Goal: Task Accomplishment & Management: Complete application form

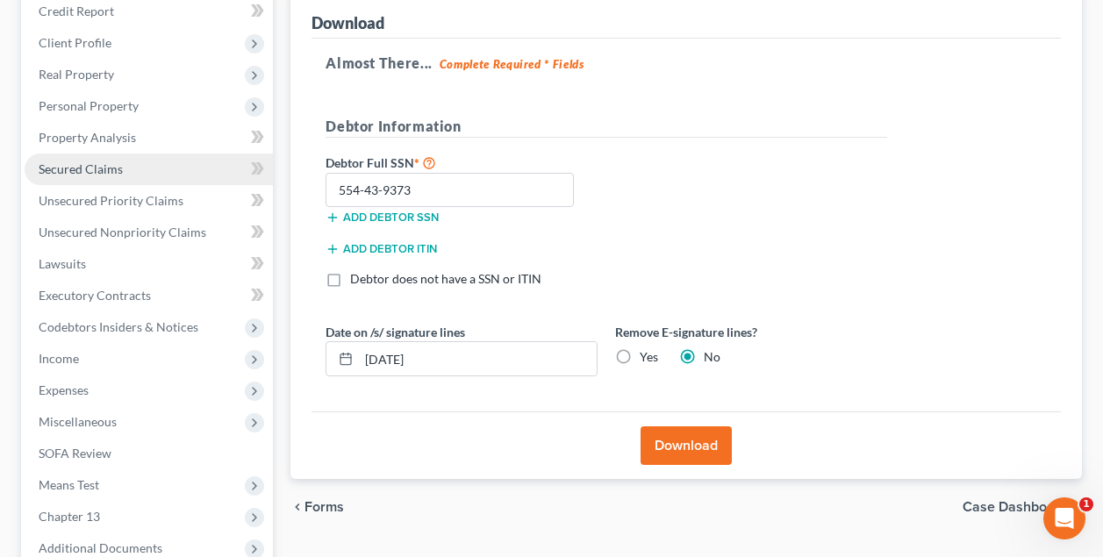
click at [100, 169] on span "Secured Claims" at bounding box center [81, 169] width 84 height 15
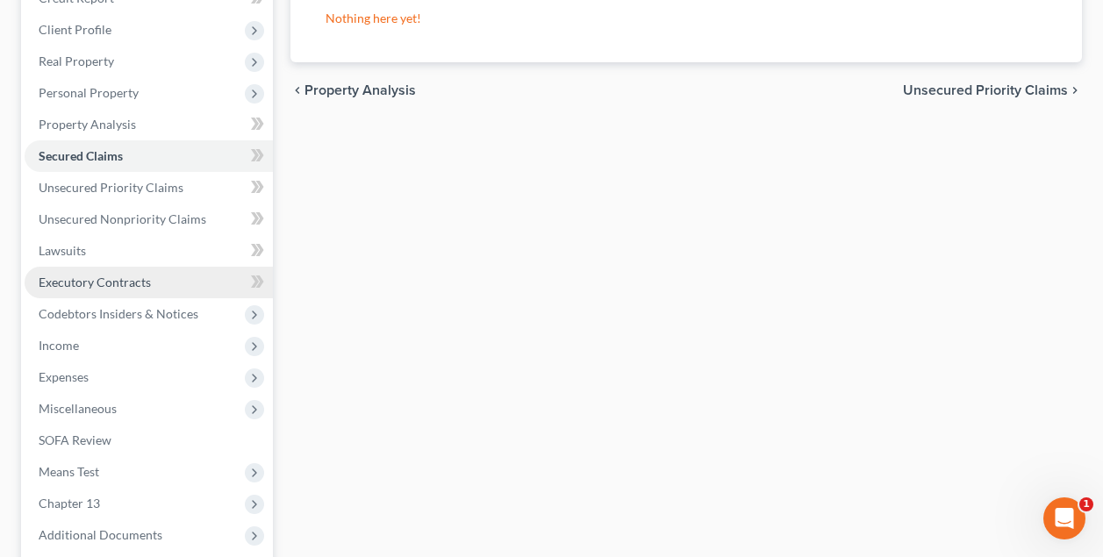
scroll to position [248, 0]
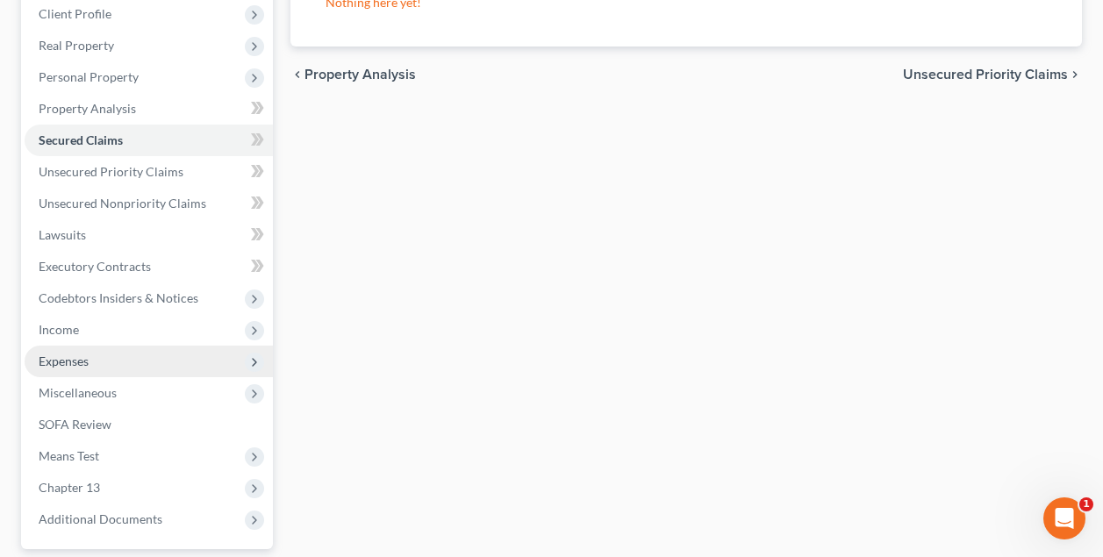
click at [66, 363] on span "Expenses" at bounding box center [64, 361] width 50 height 15
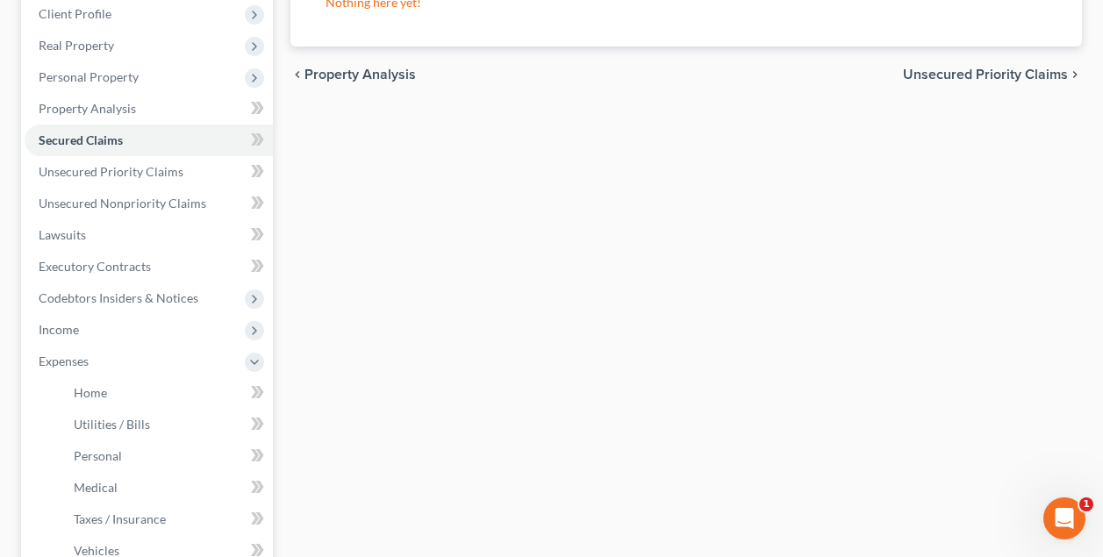
click at [54, 394] on ul "Home Utilities / Bills Personal Medical" at bounding box center [149, 487] width 248 height 221
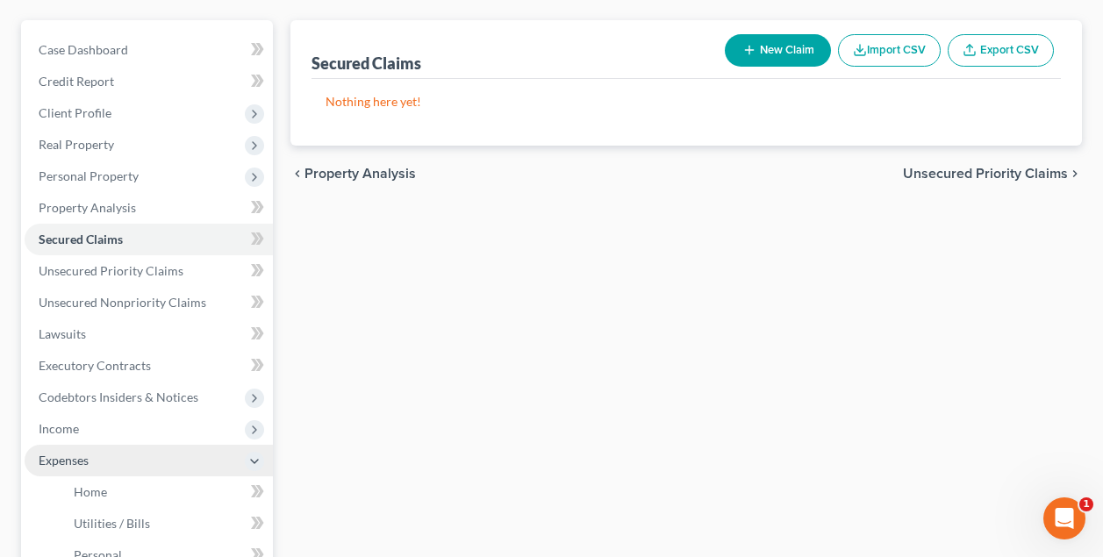
scroll to position [147, 0]
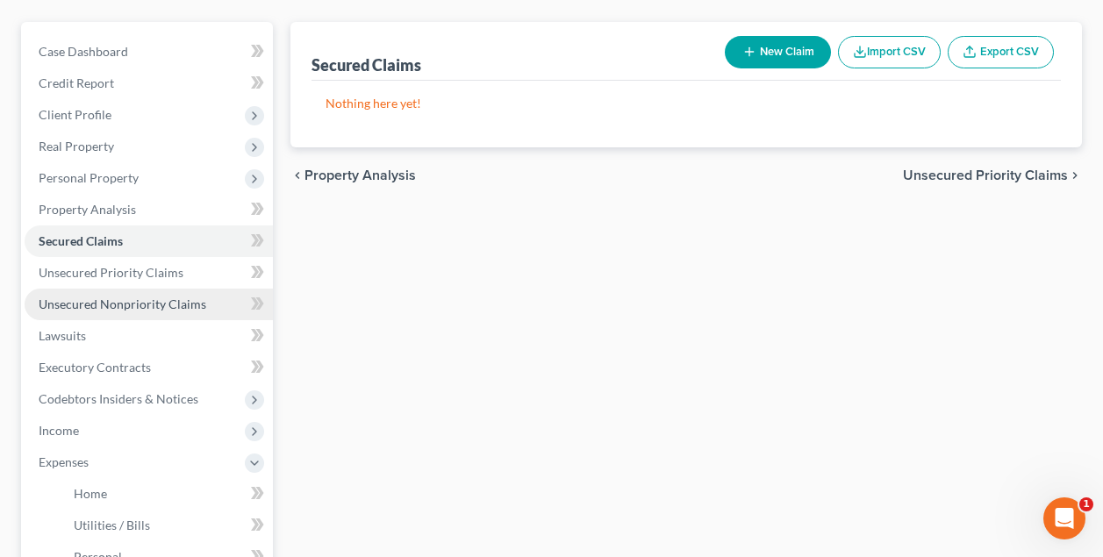
click at [116, 305] on span "Unsecured Nonpriority Claims" at bounding box center [123, 304] width 168 height 15
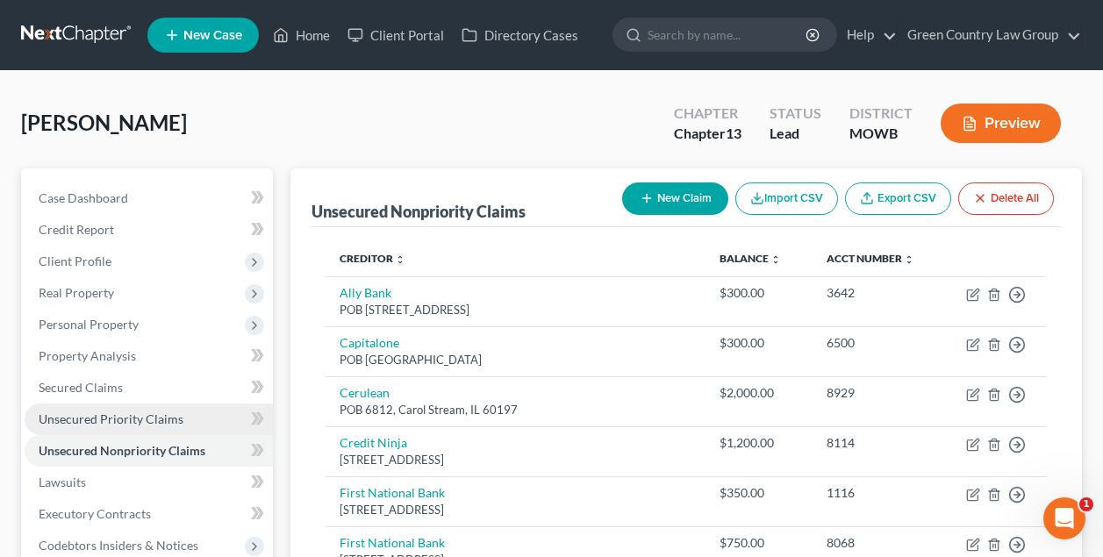
click at [126, 419] on span "Unsecured Priority Claims" at bounding box center [111, 419] width 145 height 15
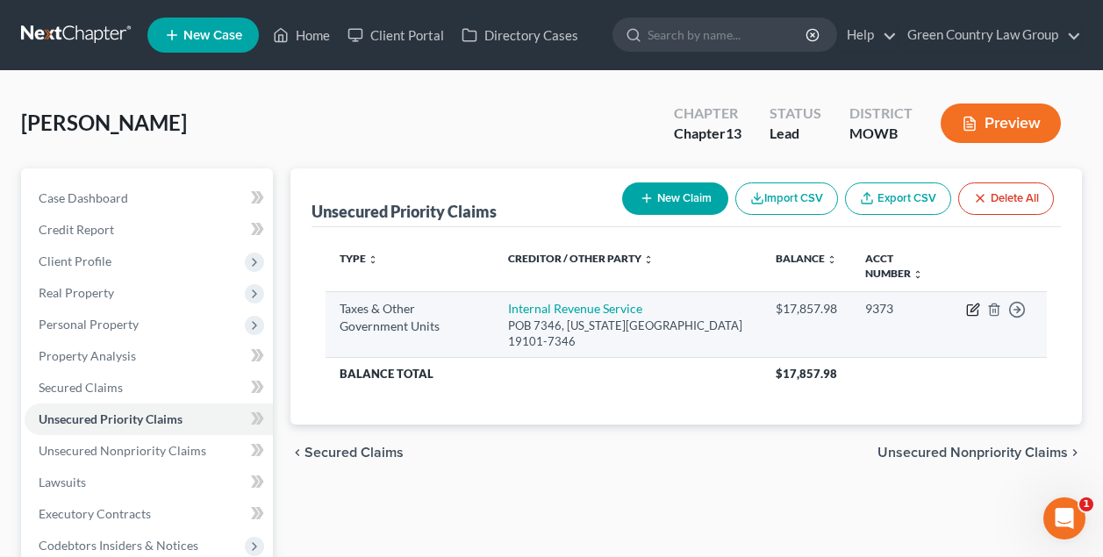
click at [975, 315] on icon "button" at bounding box center [972, 310] width 11 height 11
select select "0"
select select "37"
select select "0"
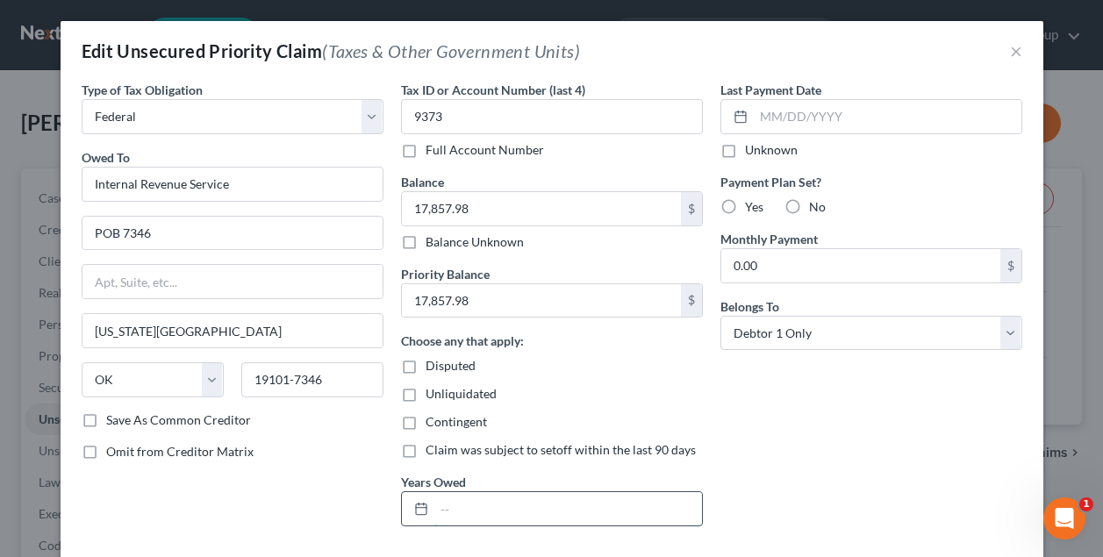
click at [520, 492] on input "text" at bounding box center [569, 508] width 268 height 33
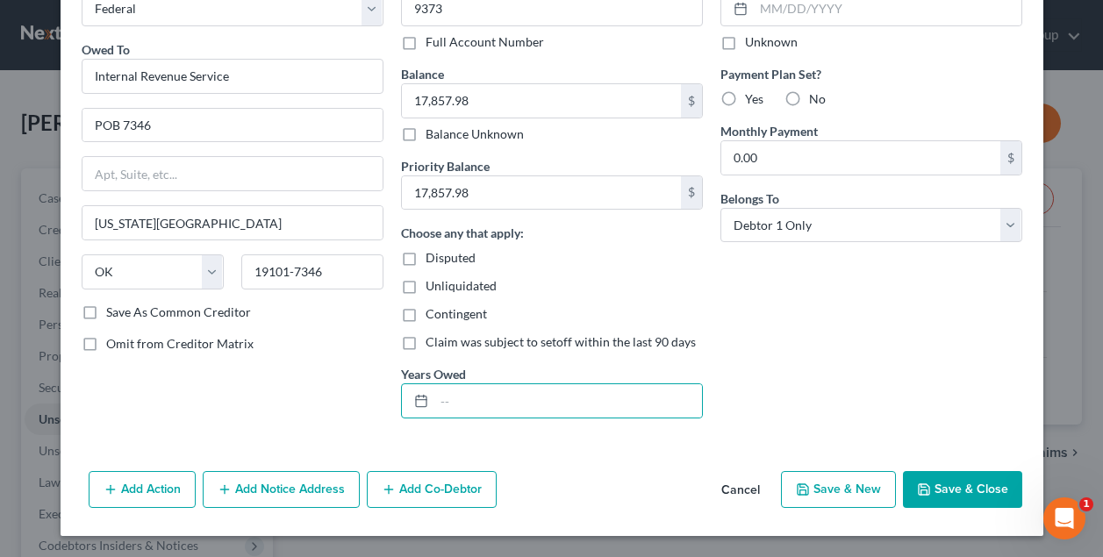
click at [641, 322] on div "Contingent" at bounding box center [552, 314] width 302 height 18
click at [745, 97] on label "Yes" at bounding box center [754, 99] width 18 height 18
click at [752, 97] on input "Yes" at bounding box center [757, 95] width 11 height 11
radio input "true"
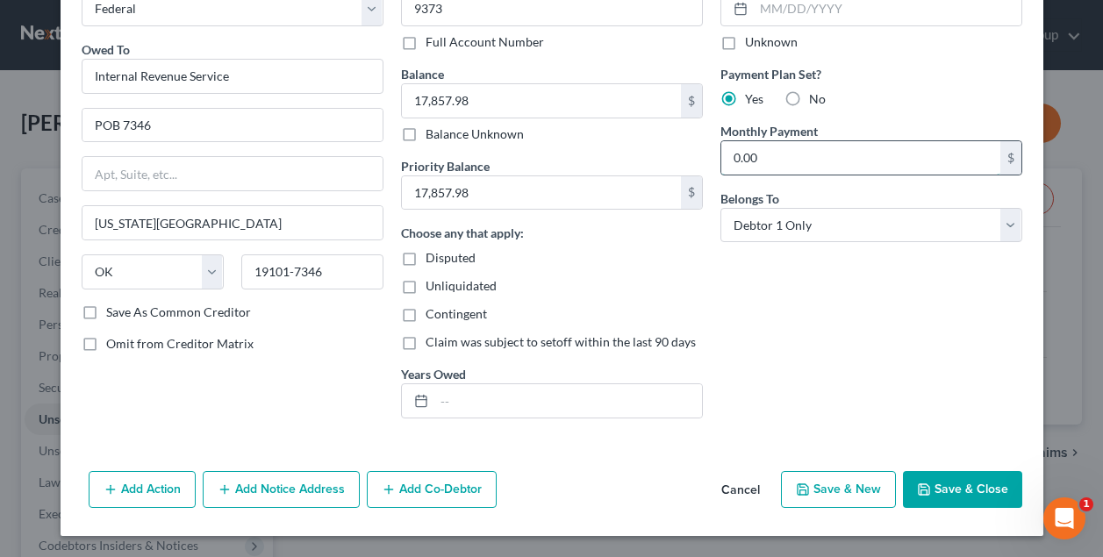
click at [766, 163] on input "0.00" at bounding box center [861, 157] width 279 height 33
type input "0"
type input "200.00"
click at [773, 295] on div "Last Payment Date Unknown Payment Plan Set? Yes No Monthly Payment 200.00 $ Bel…" at bounding box center [872, 203] width 320 height 460
click at [763, 295] on div "Last Payment Date Unknown Payment Plan Set? Yes No Monthly Payment 200.00 $ Bel…" at bounding box center [872, 203] width 320 height 460
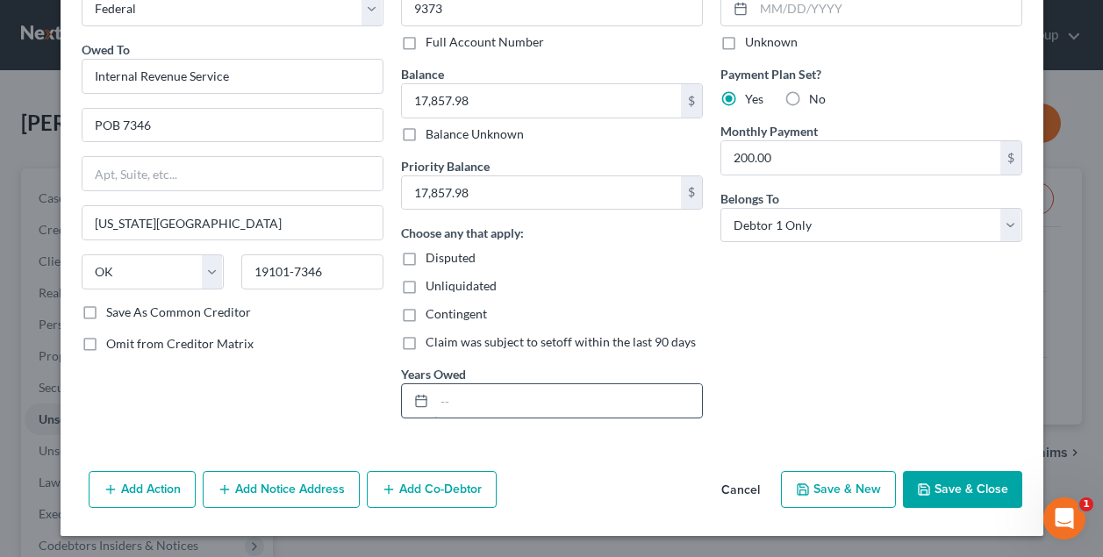
click at [581, 398] on input "text" at bounding box center [569, 401] width 268 height 33
type input "2024-2021"
click at [979, 498] on button "Save & Close" at bounding box center [962, 489] width 119 height 37
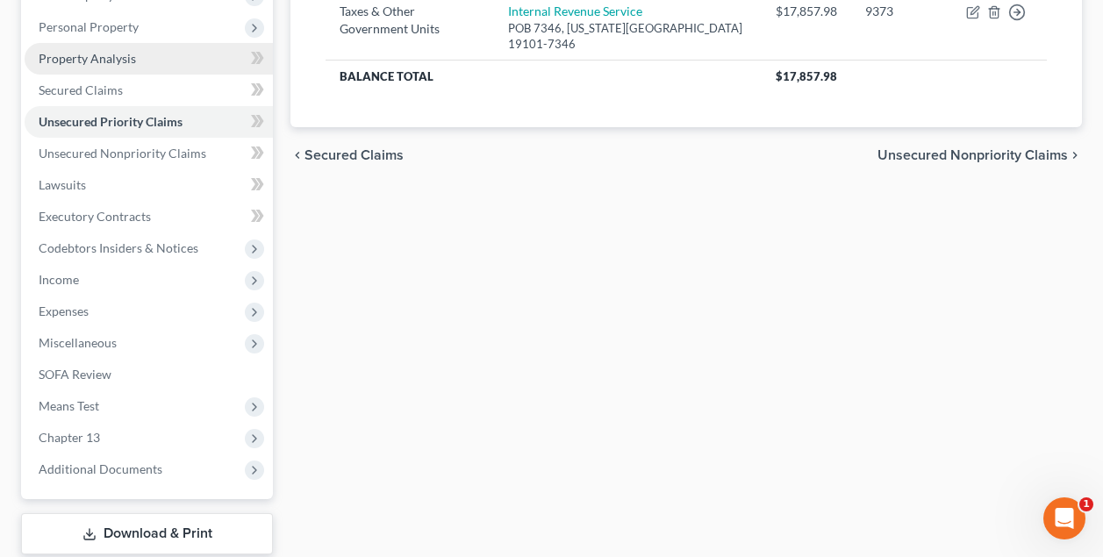
scroll to position [370, 0]
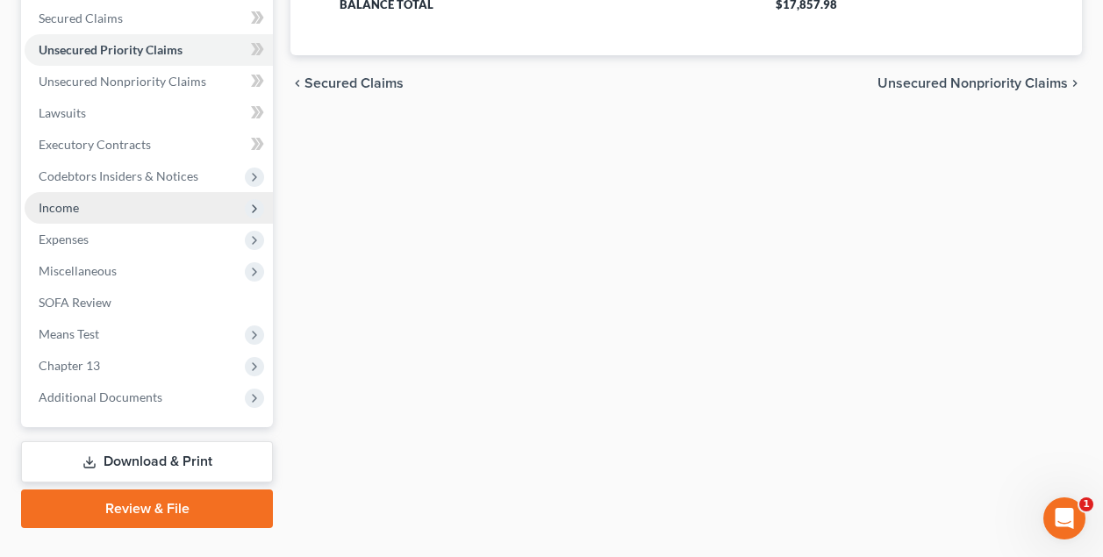
click at [57, 205] on span "Income" at bounding box center [59, 207] width 40 height 15
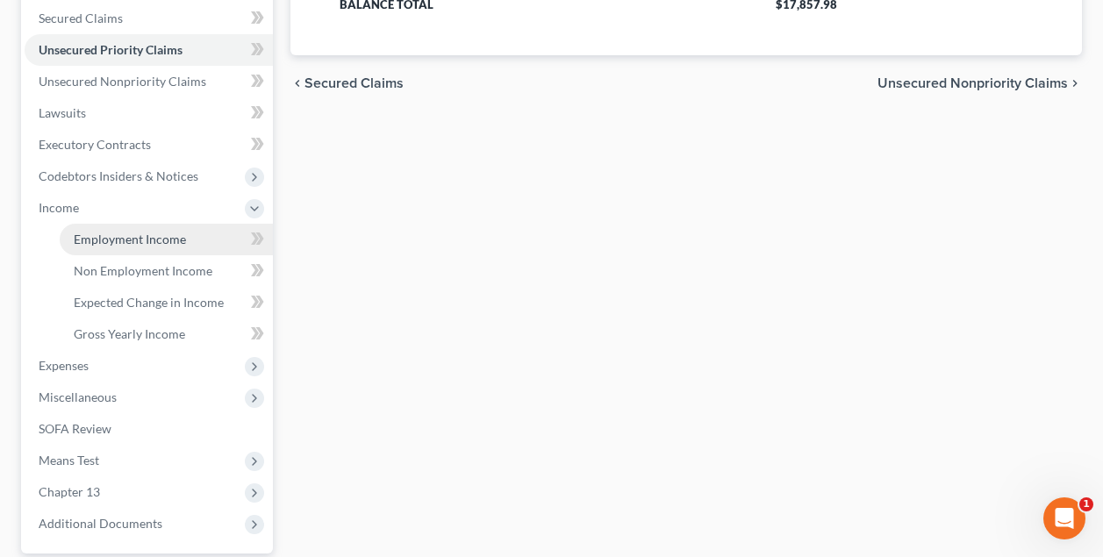
click at [121, 242] on span "Employment Income" at bounding box center [130, 239] width 112 height 15
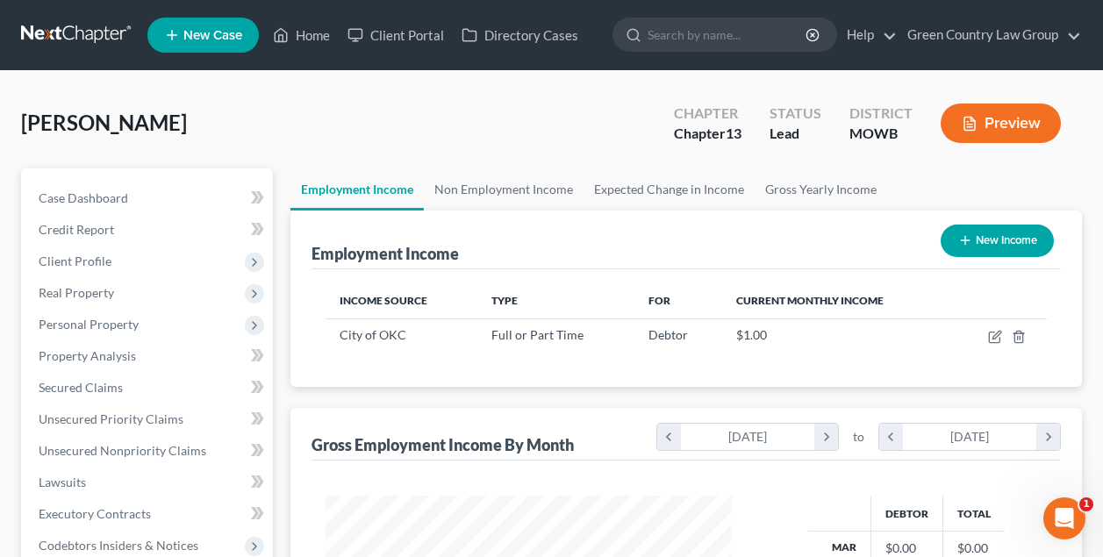
scroll to position [314, 441]
click at [996, 334] on icon "button" at bounding box center [997, 335] width 8 height 8
select select "0"
select select "37"
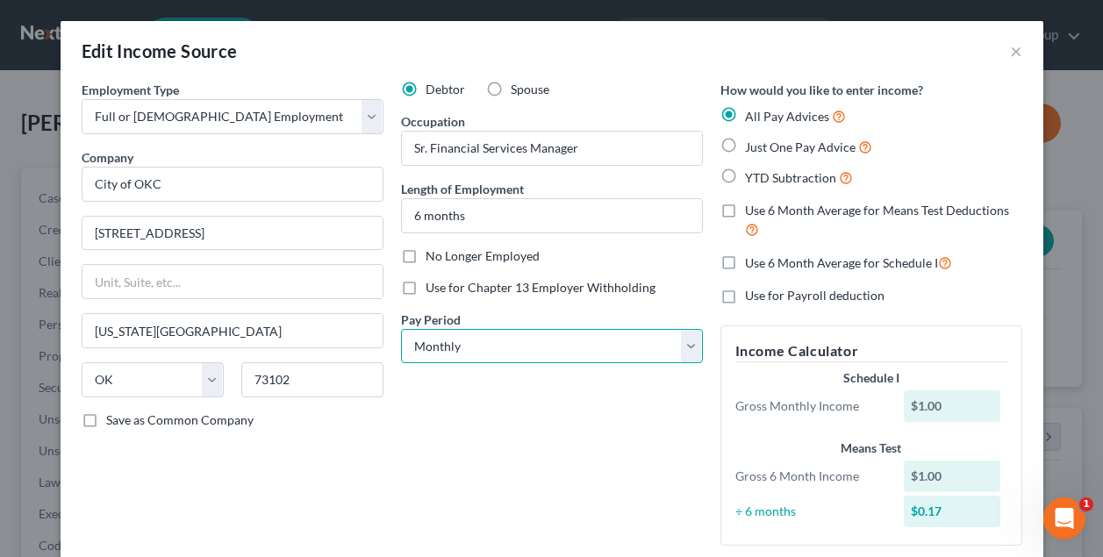
select select "2"
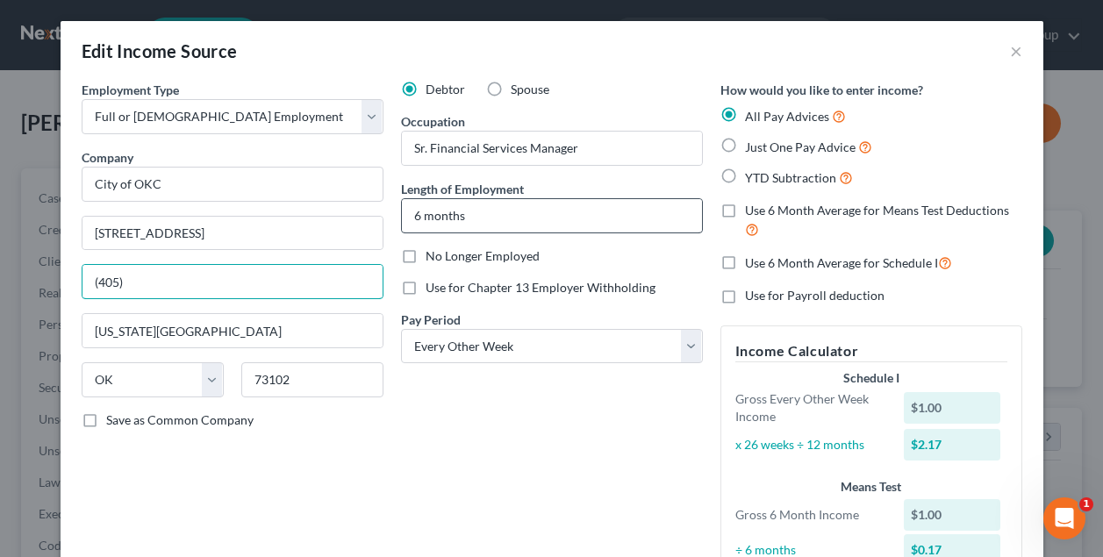
type input "(405)"
click at [423, 216] on input "6 months" at bounding box center [552, 215] width 300 height 33
click at [421, 216] on input "8nmonths" at bounding box center [552, 215] width 300 height 33
type input "8 months"
click at [276, 288] on input "(405)" at bounding box center [233, 281] width 300 height 33
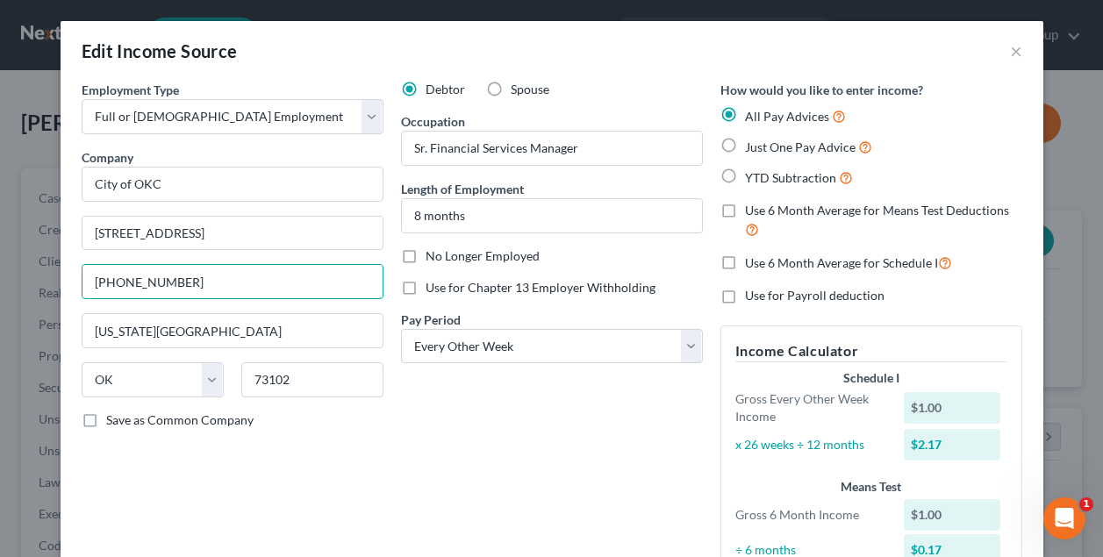
type input "[PHONE_NUMBER]"
click at [449, 407] on div "Debtor Spouse Occupation Sr. Financial Services Manager Length of Employment 8 …" at bounding box center [552, 340] width 320 height 518
click at [594, 414] on div "Debtor Spouse Occupation Sr. Financial Services Manager Length of Employment 8 …" at bounding box center [552, 340] width 320 height 518
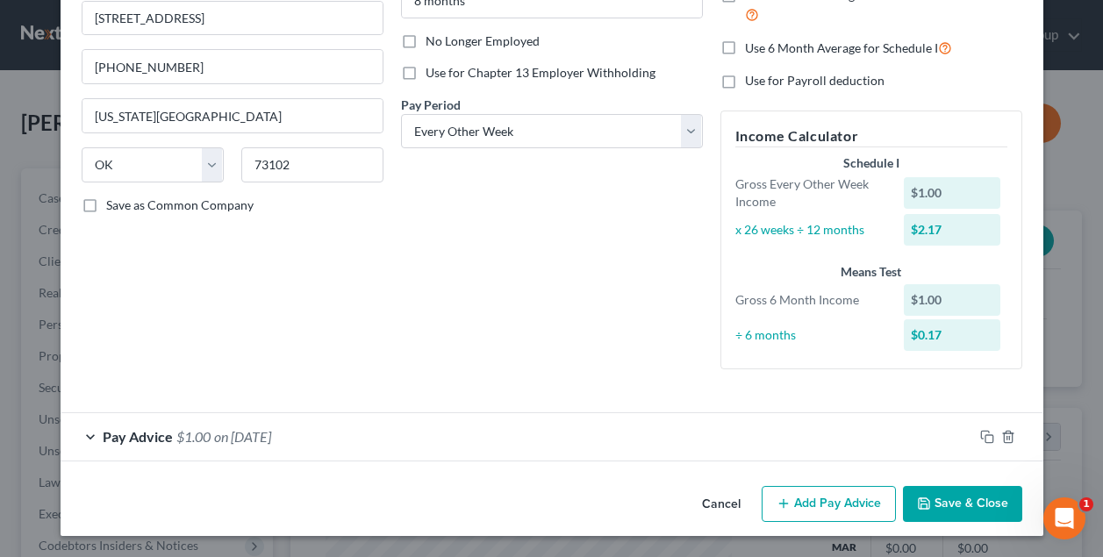
scroll to position [212, 0]
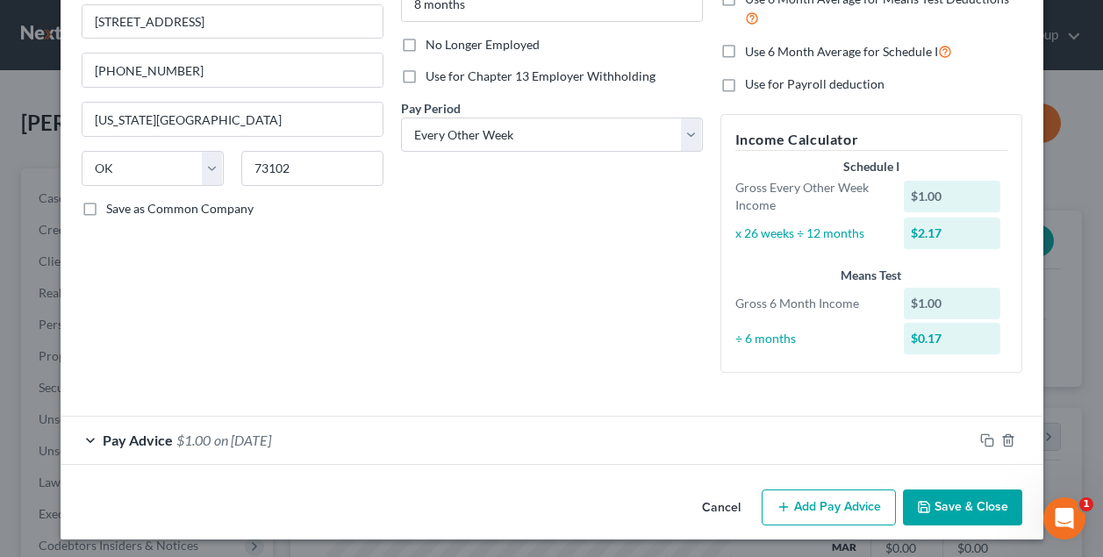
click at [986, 499] on button "Save & Close" at bounding box center [962, 508] width 119 height 37
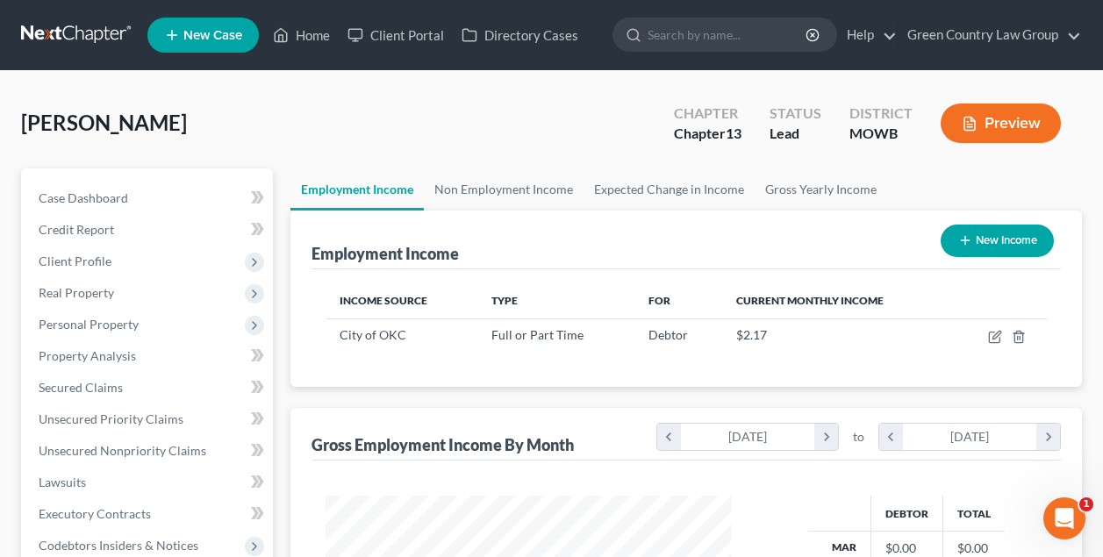
click at [622, 396] on div "Employment Income New Income Income Source Type For Current Monthly Income City…" at bounding box center [687, 532] width 792 height 643
